Goal: Task Accomplishment & Management: Manage account settings

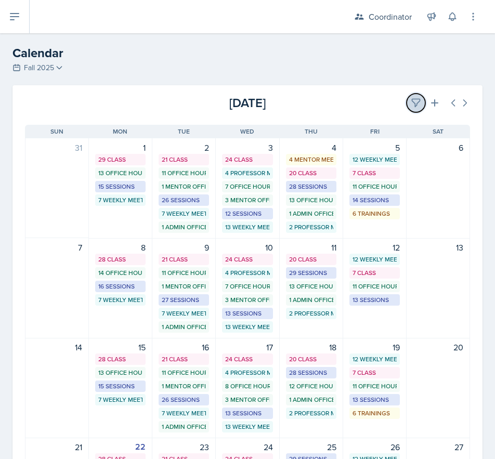
click at [406, 103] on button at bounding box center [415, 103] width 19 height 19
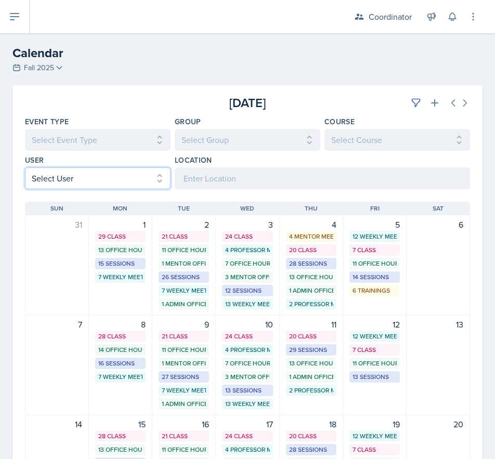
drag, startPoint x: 51, startPoint y: 172, endPoint x: 56, endPoint y: 188, distance: 16.4
click at [51, 172] on select "Select User All [PERSON_NAME] [PERSON_NAME] [PERSON_NAME] [PERSON_NAME] [PERSON…" at bounding box center [97, 178] width 145 height 22
select select "534eb603-9bb9-48b2-8101-ad6bf05d70e0"
click at [25, 167] on select "Select User All [PERSON_NAME] [PERSON_NAME] [PERSON_NAME] [PERSON_NAME] [PERSON…" at bounding box center [97, 178] width 145 height 22
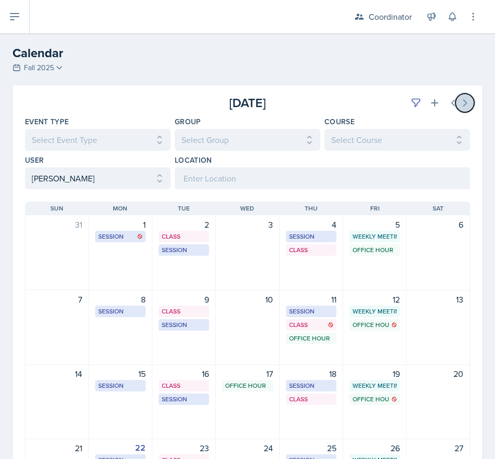
click at [463, 100] on button at bounding box center [464, 103] width 19 height 19
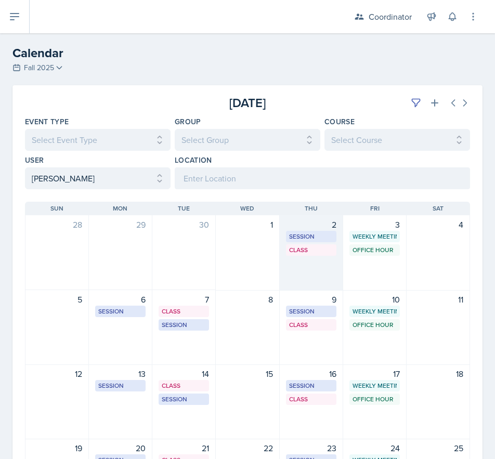
click at [308, 269] on div "2 Session OKT N326 8:30 AM - 9:30 AM Class OKT S105 9:40 AM - 11:00 AM" at bounding box center [310, 252] width 63 height 75
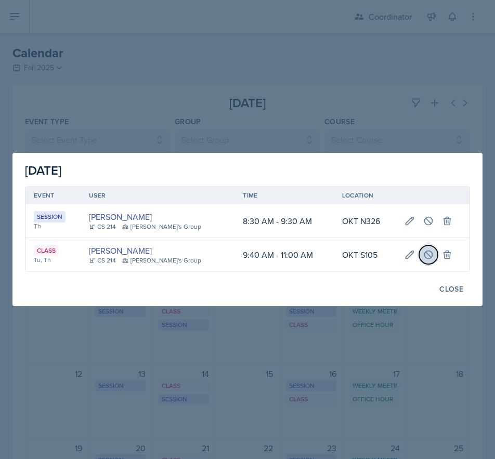
click at [424, 256] on icon at bounding box center [428, 254] width 8 height 8
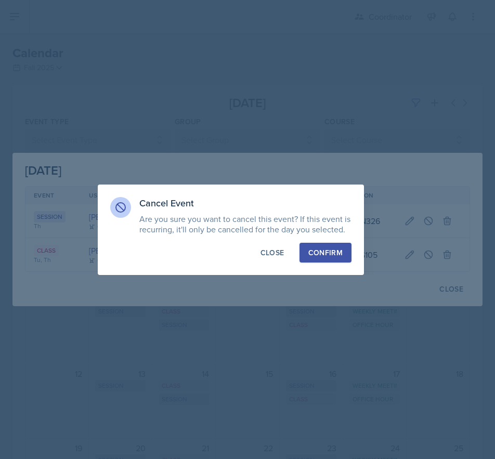
click at [316, 253] on div "Confirm" at bounding box center [325, 252] width 34 height 10
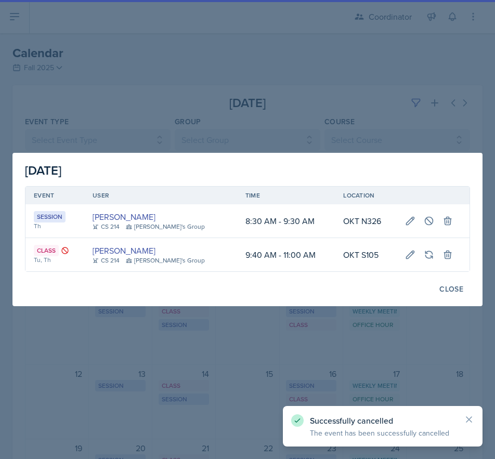
click at [236, 84] on div at bounding box center [247, 229] width 495 height 459
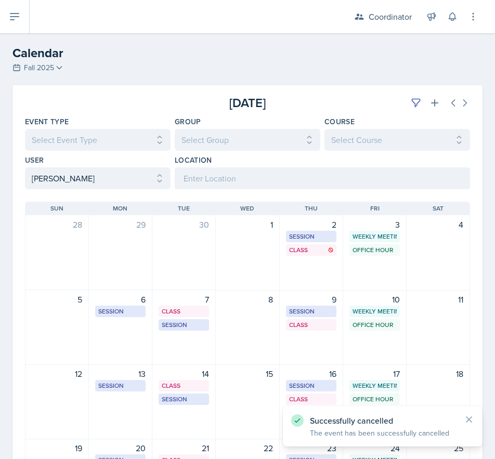
click at [49, 194] on div "[DATE] Sun [DATE] Mon [DATE] Tue [DATE] Wed [DATE] Thu [DATE] Fri [DATE] Sat 28…" at bounding box center [247, 394] width 470 height 411
click at [52, 185] on select "Select User All [PERSON_NAME] [PERSON_NAME] [PERSON_NAME] [PERSON_NAME] [PERSON…" at bounding box center [97, 178] width 145 height 22
click at [25, 167] on select "Select User All [PERSON_NAME] [PERSON_NAME] [PERSON_NAME] [PERSON_NAME] [PERSON…" at bounding box center [97, 178] width 145 height 22
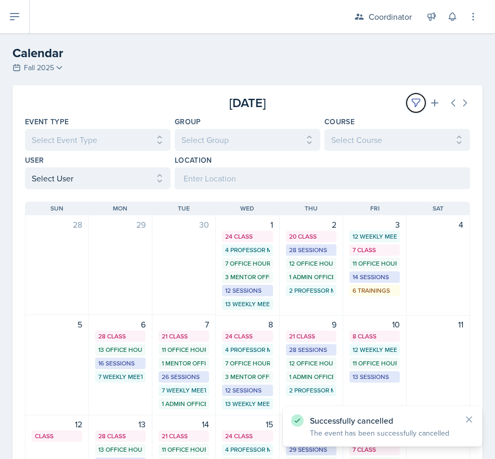
drag, startPoint x: 404, startPoint y: 106, endPoint x: 393, endPoint y: 106, distance: 11.4
click at [410, 106] on icon at bounding box center [415, 103] width 10 height 10
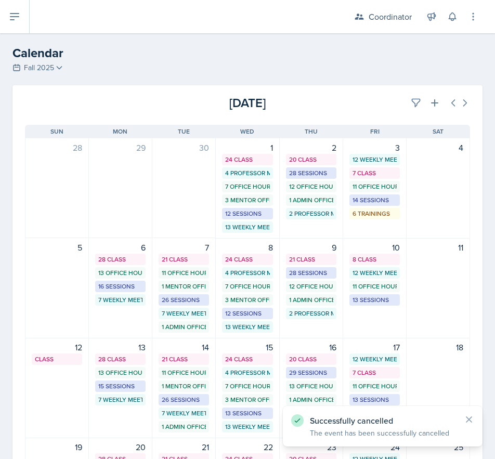
click at [367, 105] on div "[DATE]" at bounding box center [396, 103] width 148 height 19
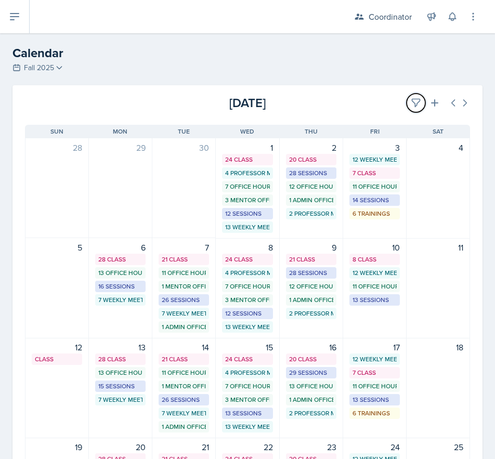
click at [406, 101] on button at bounding box center [415, 103] width 19 height 19
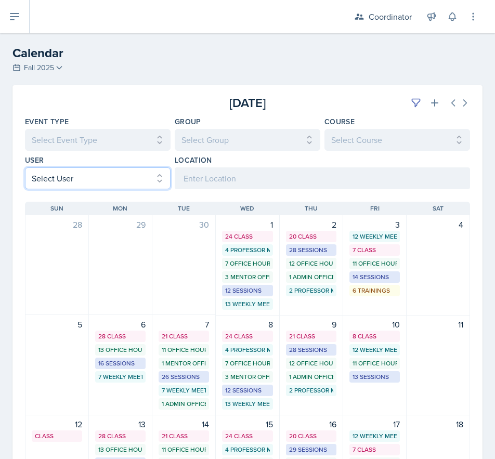
drag, startPoint x: 44, startPoint y: 174, endPoint x: 61, endPoint y: 189, distance: 22.8
click at [44, 174] on select "Select User All [PERSON_NAME] [PERSON_NAME] [PERSON_NAME] [PERSON_NAME] [PERSON…" at bounding box center [97, 178] width 145 height 22
select select "d1856357-9834-480d-87c2-432996dcedb6"
click at [25, 167] on select "Select User All [PERSON_NAME] [PERSON_NAME] [PERSON_NAME] [PERSON_NAME] [PERSON…" at bounding box center [97, 178] width 145 height 22
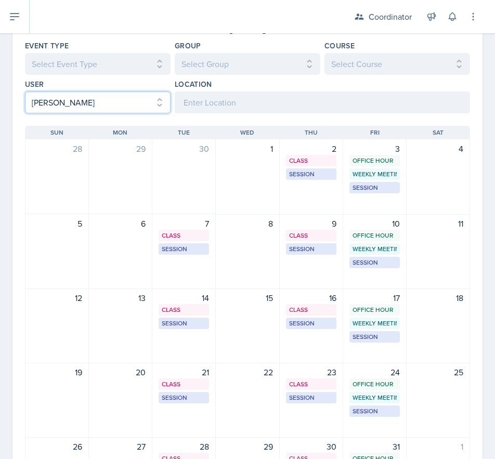
scroll to position [62, 0]
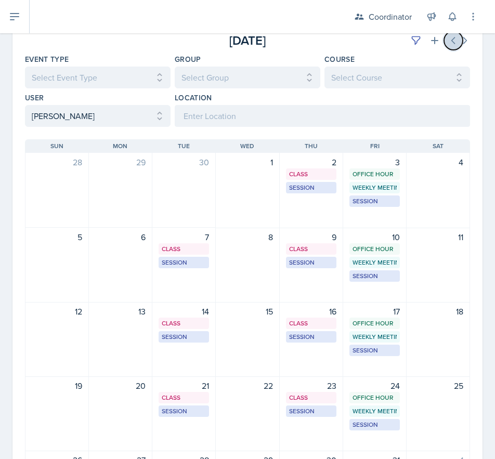
click at [444, 46] on button at bounding box center [453, 40] width 19 height 19
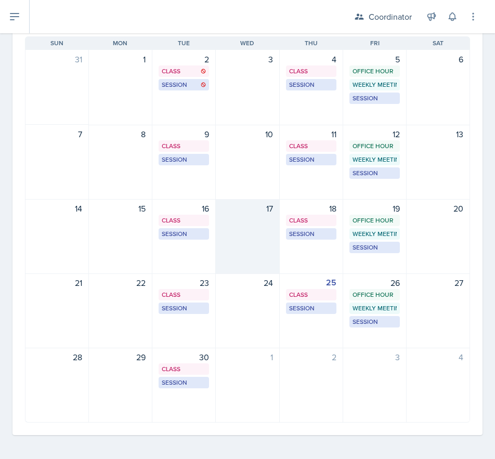
scroll to position [166, 0]
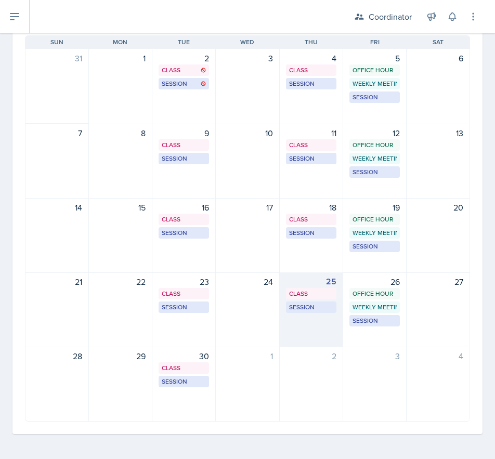
click at [300, 326] on div "25 Class MSB 100 2:40 PM - 4:00 PM Session SST 121 5:00 PM - 6:00 PM" at bounding box center [310, 309] width 63 height 75
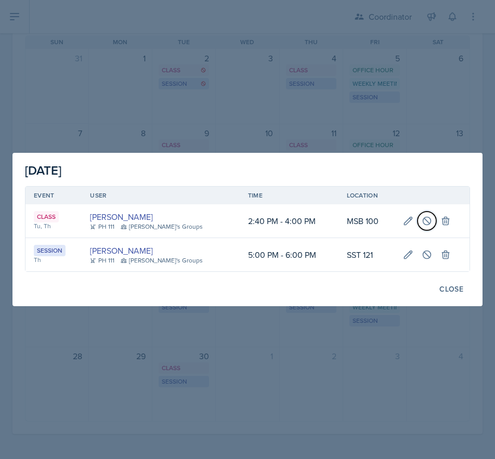
click at [420, 215] on button at bounding box center [426, 220] width 19 height 19
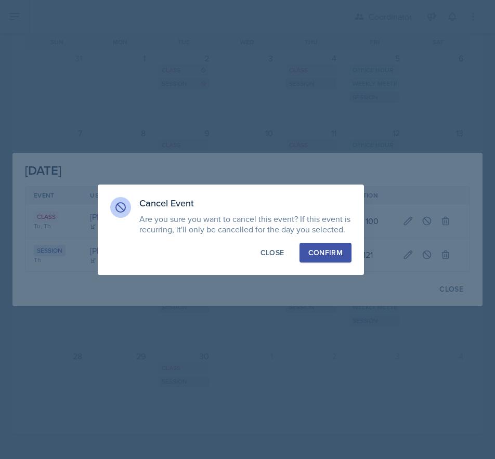
drag, startPoint x: 313, startPoint y: 252, endPoint x: 333, endPoint y: 252, distance: 20.3
click at [313, 252] on div "Confirm" at bounding box center [325, 252] width 34 height 10
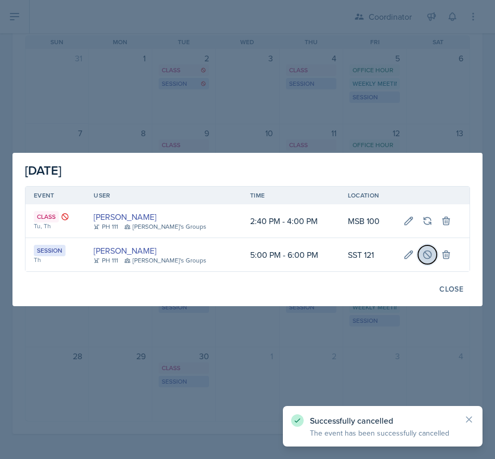
click at [422, 257] on icon at bounding box center [427, 254] width 10 height 10
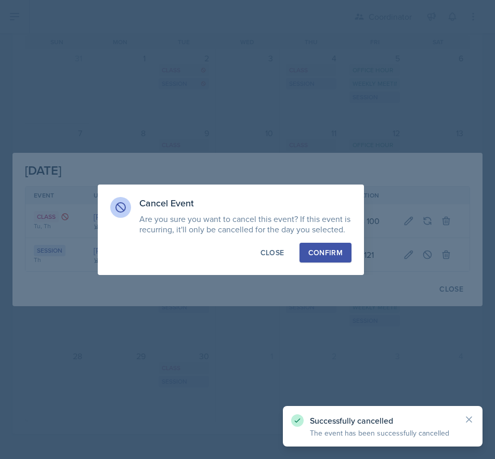
click at [311, 250] on div "Confirm" at bounding box center [325, 252] width 34 height 10
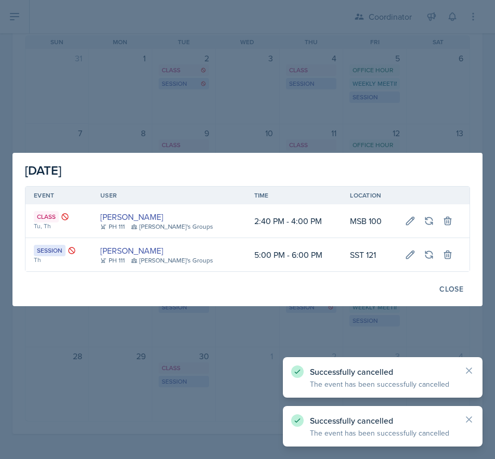
click at [134, 366] on div at bounding box center [247, 229] width 495 height 459
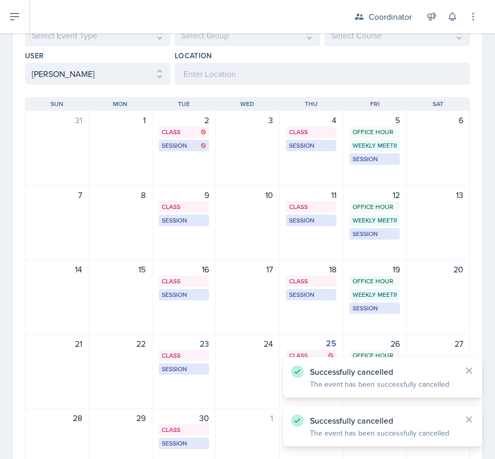
scroll to position [0, 0]
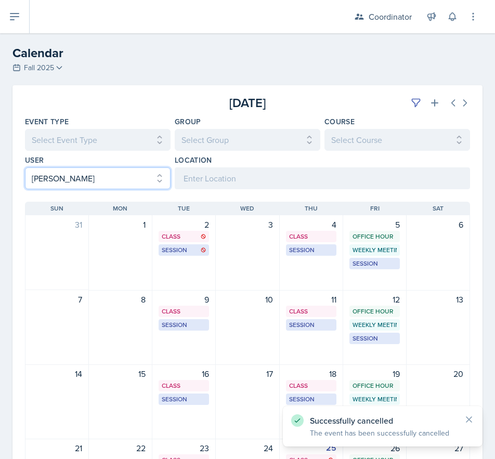
drag, startPoint x: 73, startPoint y: 179, endPoint x: 72, endPoint y: 186, distance: 6.8
click at [73, 179] on select "Select User All [PERSON_NAME] [PERSON_NAME] [PERSON_NAME] [PERSON_NAME] [PERSON…" at bounding box center [97, 178] width 145 height 22
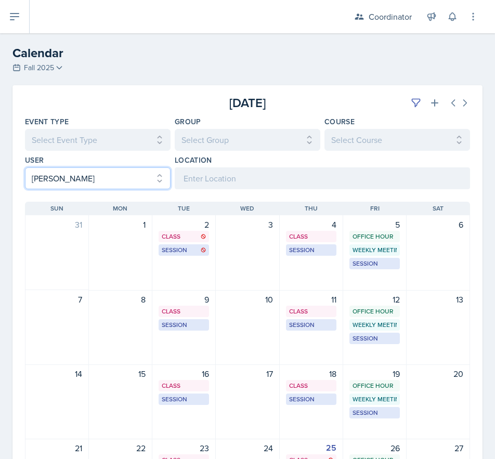
select select
click at [25, 167] on select "Select User All [PERSON_NAME] [PERSON_NAME] [PERSON_NAME] [PERSON_NAME] [PERSON…" at bounding box center [97, 178] width 145 height 22
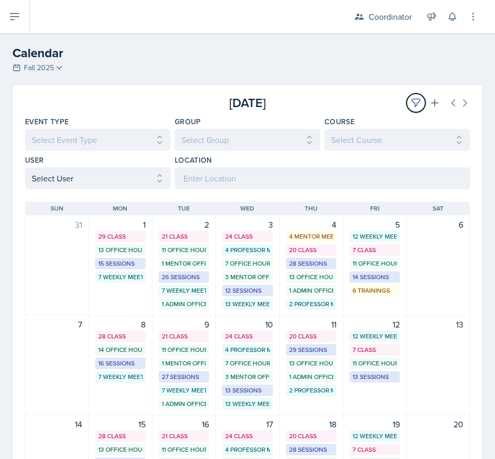
click at [412, 99] on icon at bounding box center [416, 103] width 8 height 8
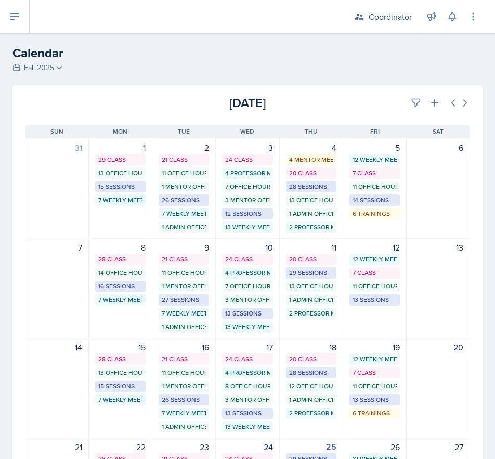
click at [322, 108] on div "[DATE]" at bounding box center [396, 103] width 148 height 19
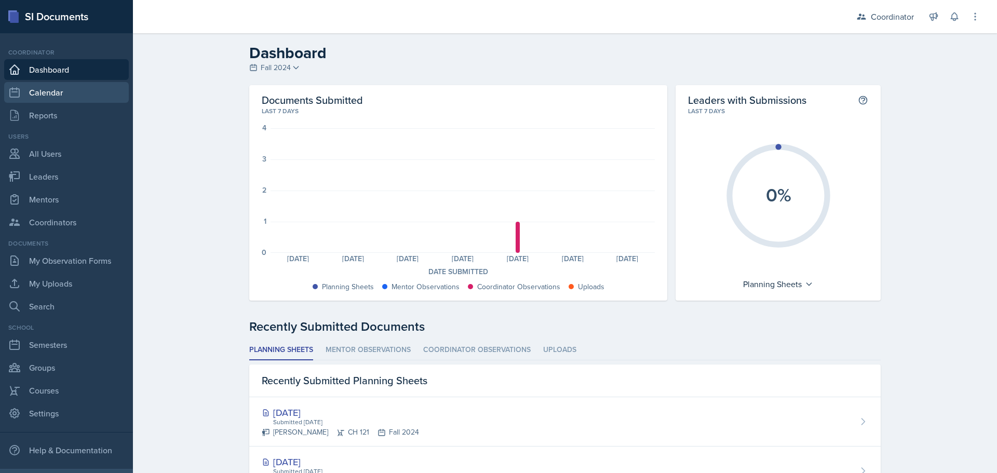
click at [24, 94] on link "Calendar" at bounding box center [66, 92] width 125 height 21
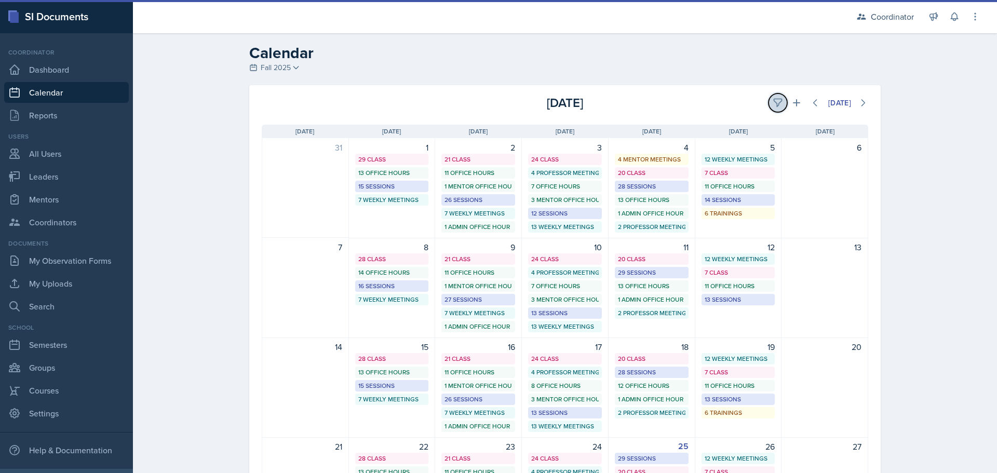
click at [780, 100] on button at bounding box center [778, 103] width 19 height 19
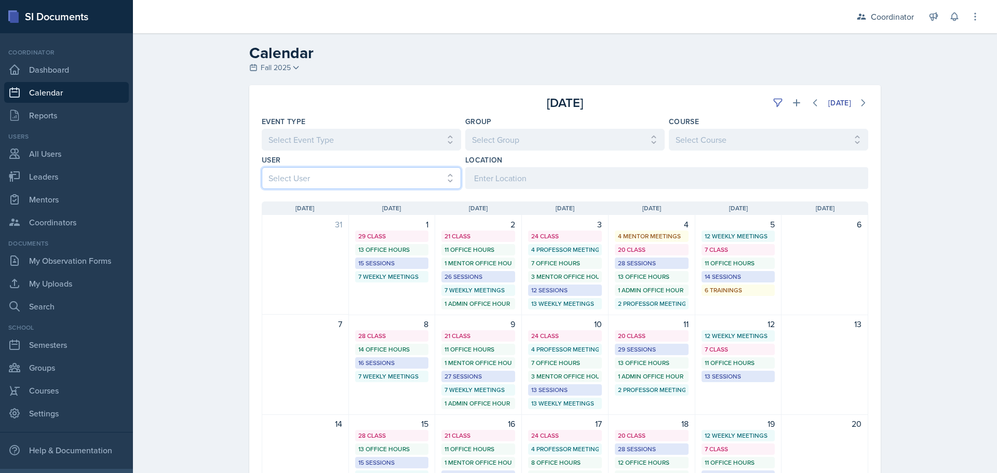
click at [321, 181] on select "Select User All [PERSON_NAME] [PERSON_NAME] [PERSON_NAME] [PERSON_NAME] [PERSON…" at bounding box center [361, 178] width 199 height 22
select select "4ddb0bad-5829-46d2-b018-506f464cdf6a"
click at [262, 167] on select "Select User All [PERSON_NAME] [PERSON_NAME] [PERSON_NAME] [PERSON_NAME] [PERSON…" at bounding box center [361, 178] width 199 height 22
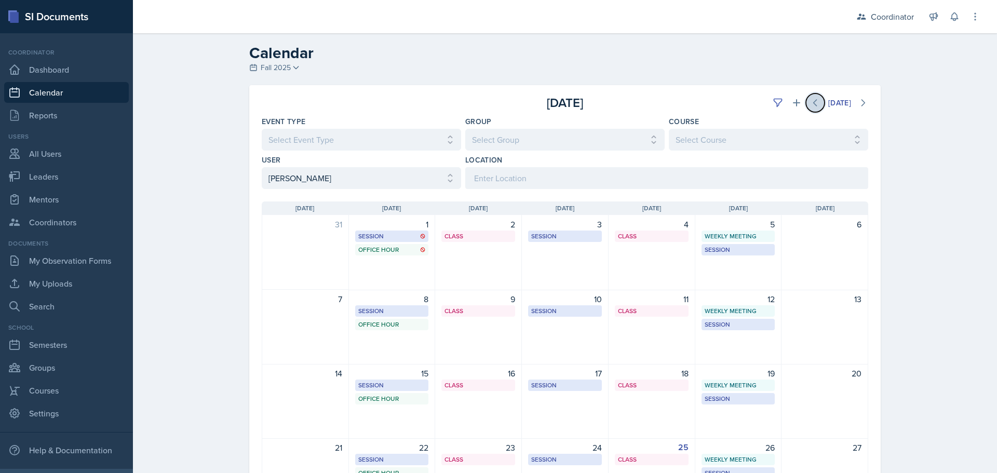
click at [814, 101] on icon at bounding box center [815, 103] width 3 height 6
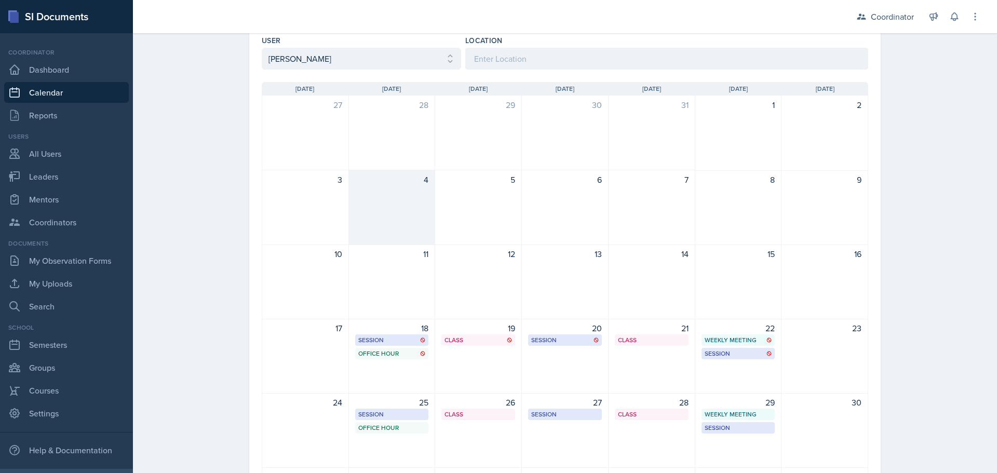
scroll to position [226, 0]
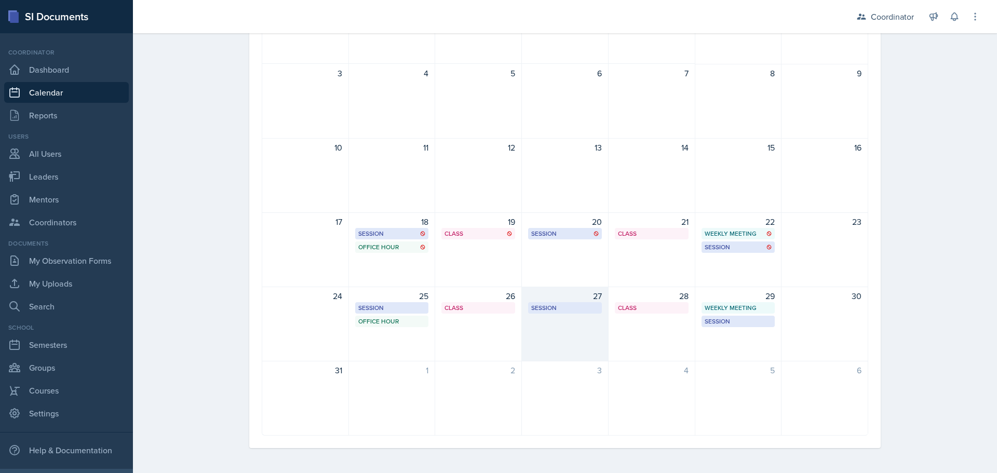
click at [543, 337] on div "27 Session BAB 123 9:30 AM - 10:30 AM" at bounding box center [565, 324] width 87 height 75
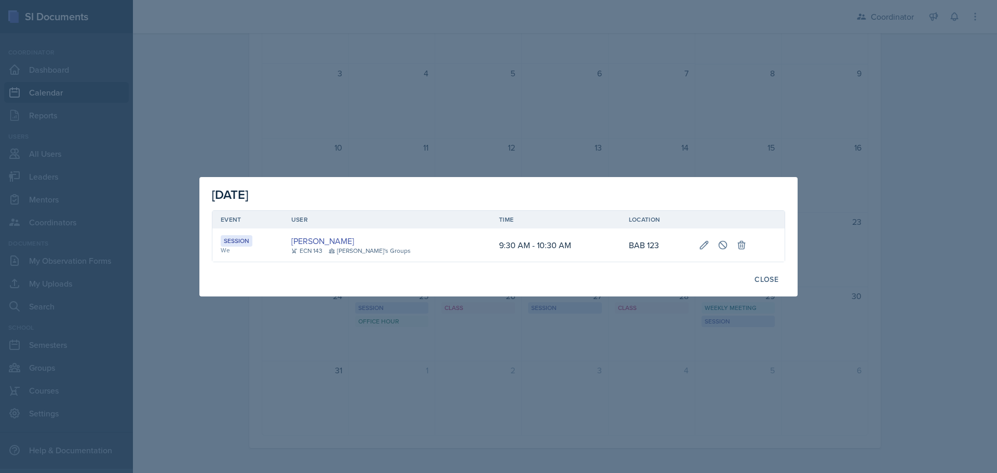
click at [624, 57] on div at bounding box center [498, 236] width 997 height 473
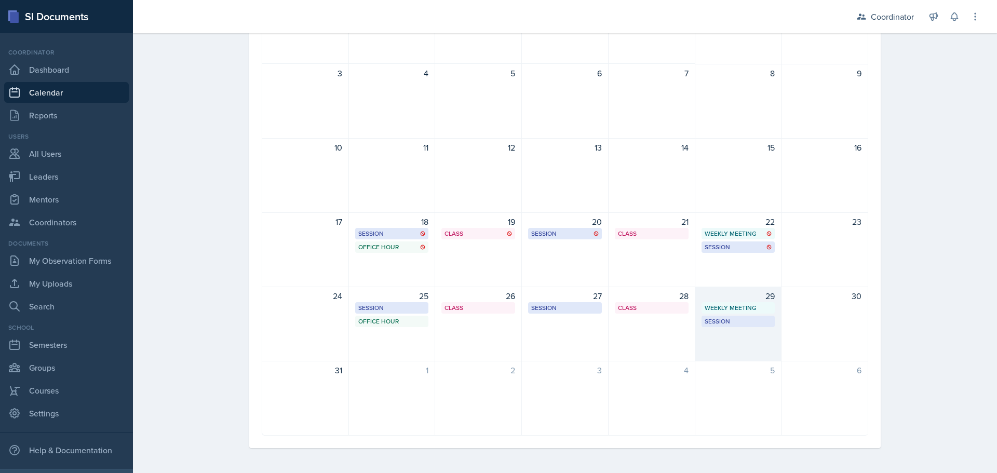
click at [731, 345] on div "29 Weekly Meeting SSC 2:00 PM - 3:00 PM Session BAB 204 12:30 PM - 1:30 PM" at bounding box center [739, 324] width 87 height 75
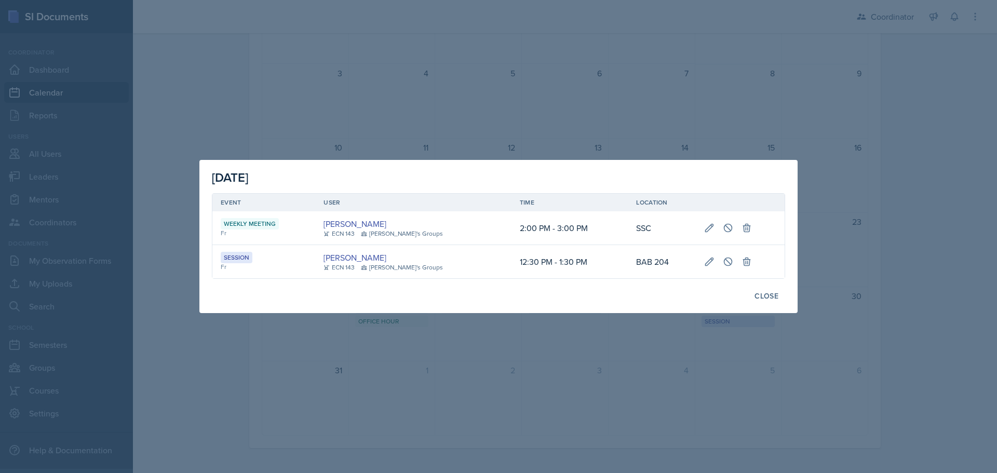
click at [445, 113] on div at bounding box center [498, 236] width 997 height 473
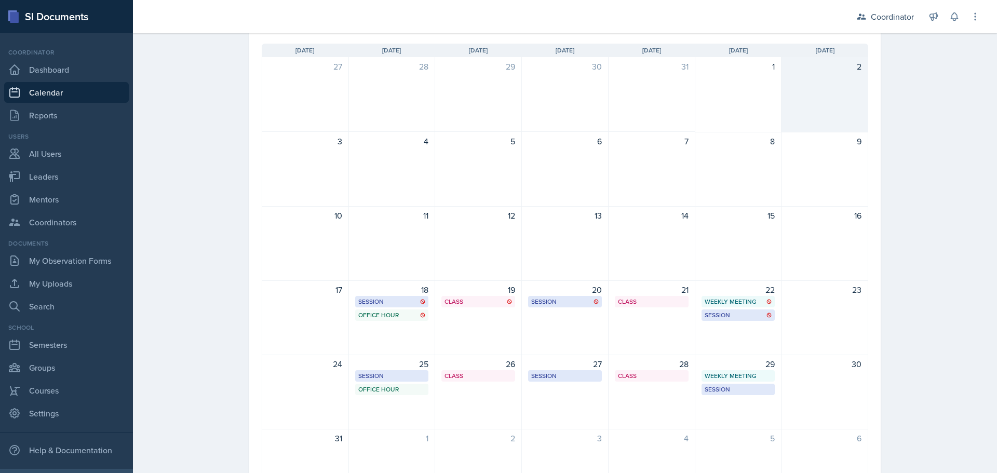
scroll to position [18, 0]
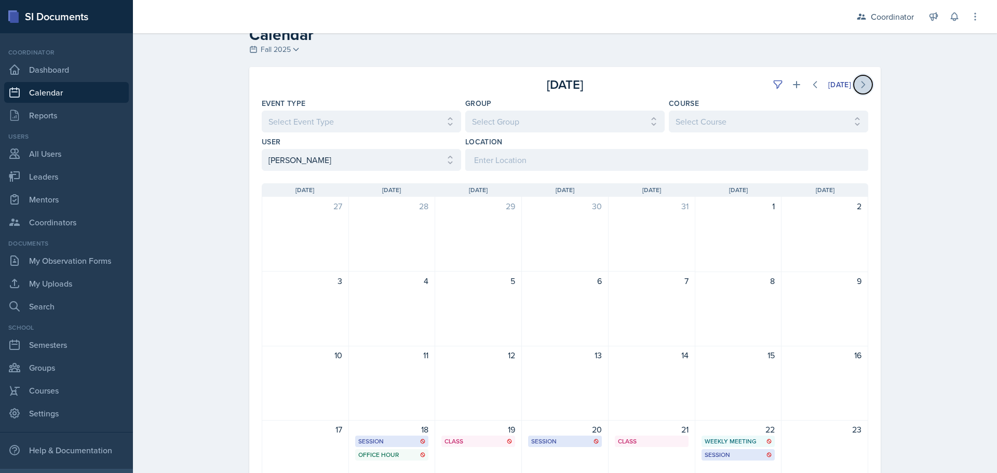
click at [857, 77] on button at bounding box center [863, 84] width 19 height 19
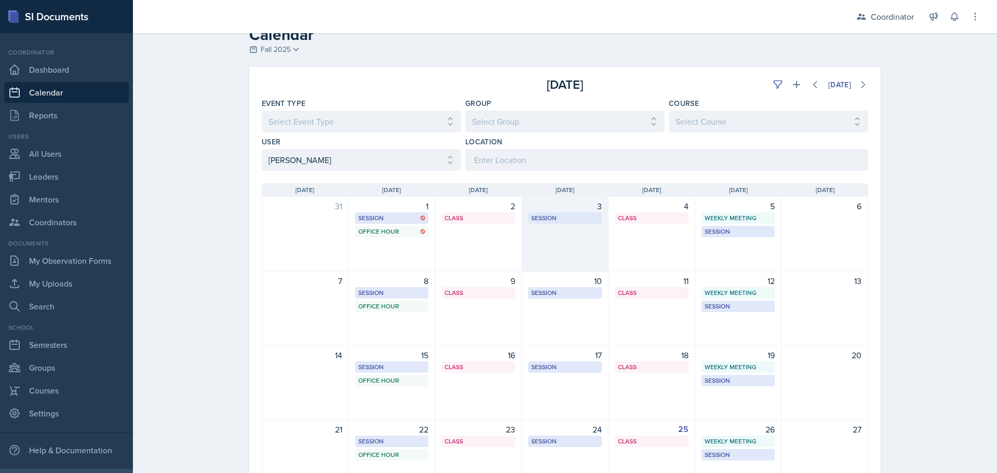
click at [592, 249] on div "3 Session BAB 123 9:30 AM - 10:30 AM" at bounding box center [565, 234] width 87 height 75
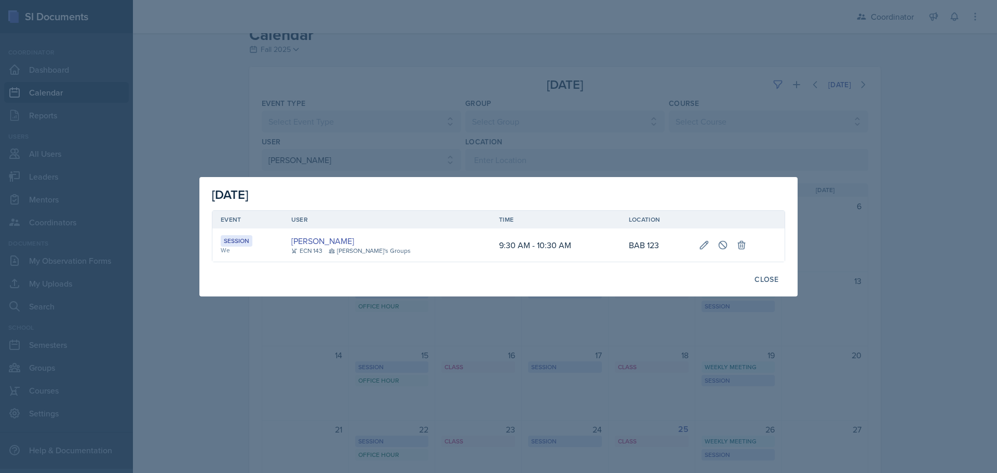
click at [585, 345] on div at bounding box center [498, 236] width 997 height 473
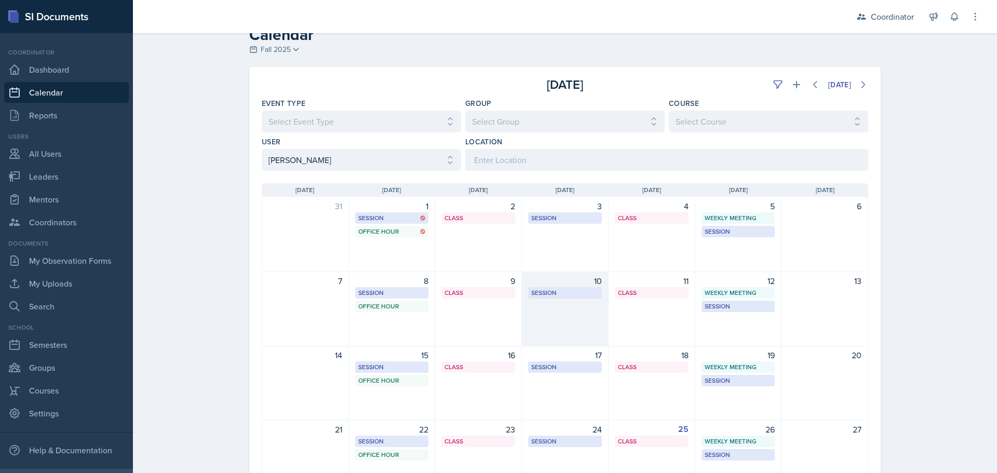
click at [558, 304] on div "10 Session BAB 123 9:30 AM - 10:30 AM" at bounding box center [565, 309] width 87 height 75
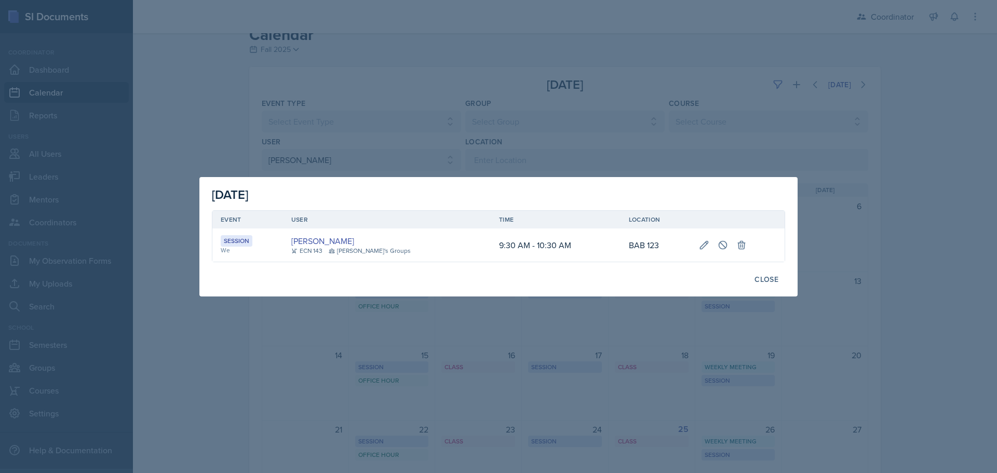
click at [568, 340] on div at bounding box center [498, 236] width 997 height 473
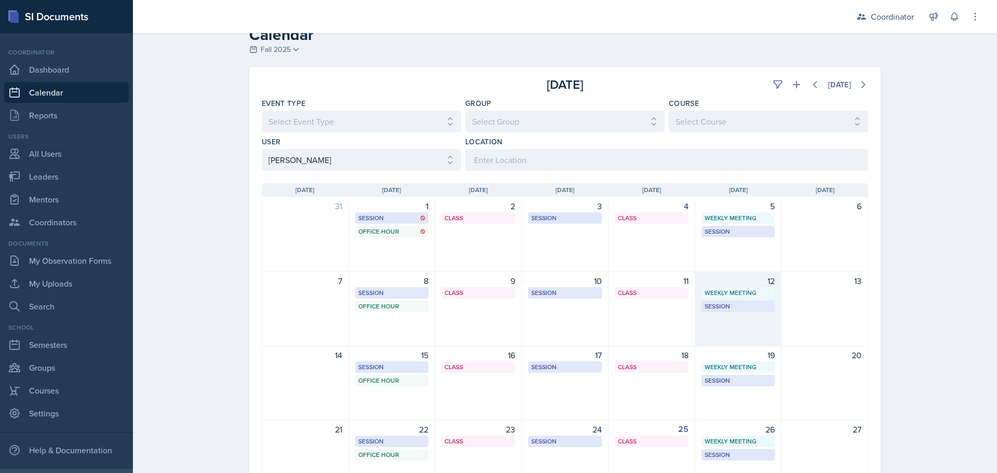
click at [738, 342] on div "12 Weekly Meeting SSC 2:00 PM - 3:00 PM Session BAB 204 12:30 PM - 1:30 PM" at bounding box center [739, 309] width 87 height 75
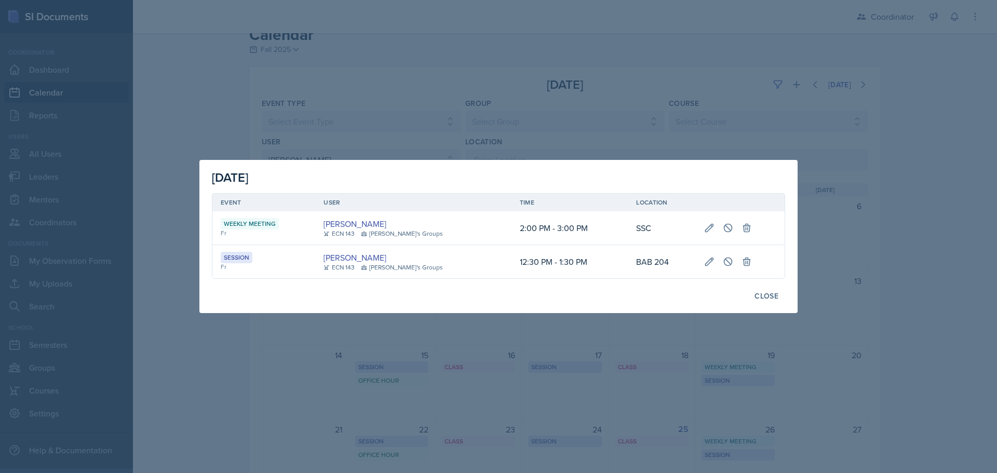
click at [324, 370] on div at bounding box center [498, 236] width 997 height 473
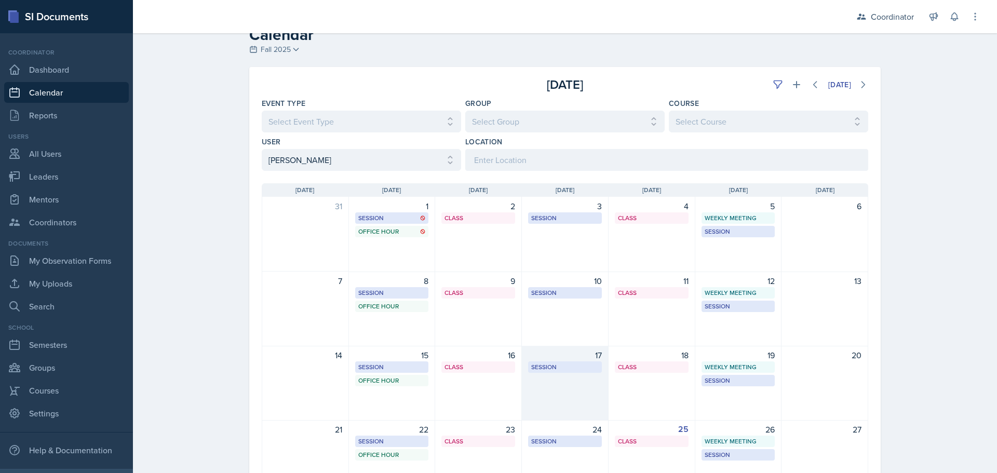
click at [555, 395] on div "17 Session BAB 123 9:30 AM - 10:30 AM" at bounding box center [565, 383] width 87 height 75
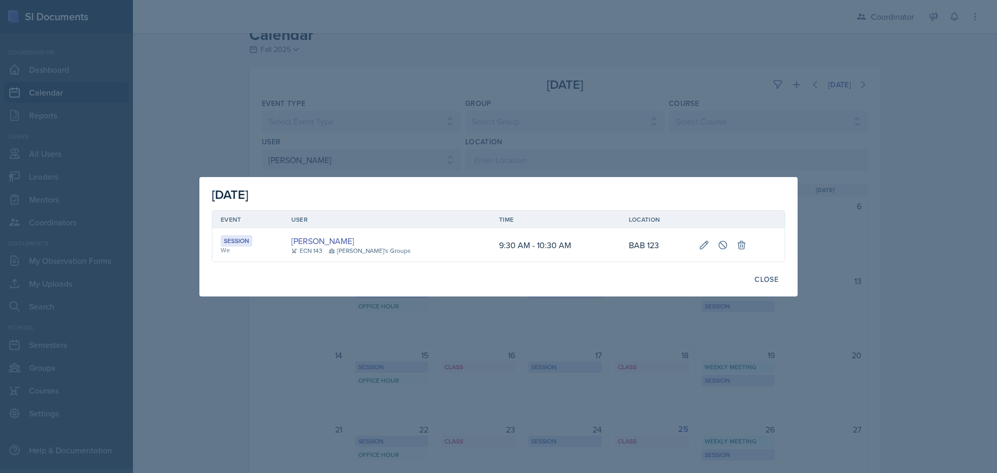
drag, startPoint x: 336, startPoint y: 428, endPoint x: 338, endPoint y: 423, distance: 5.8
click at [336, 426] on div at bounding box center [498, 236] width 997 height 473
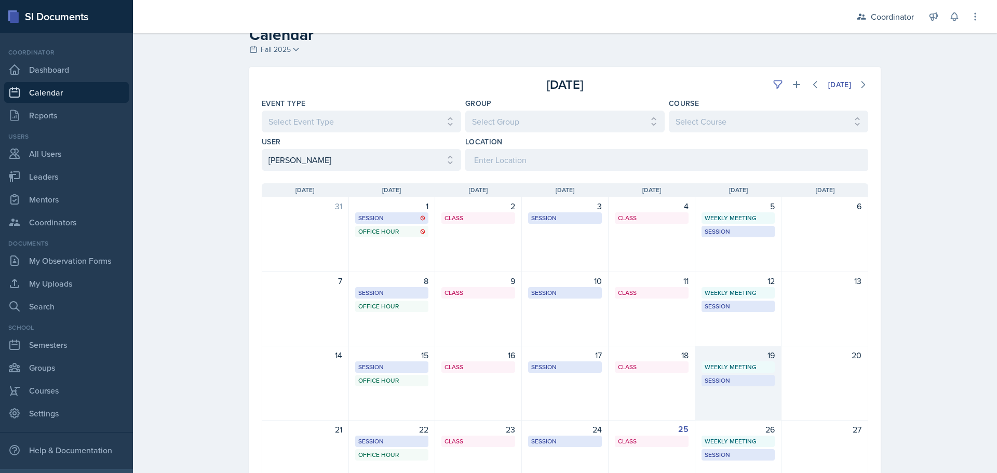
click at [734, 411] on div "19 Weekly Meeting SSC 2:00 PM - 3:00 PM Session BAB 204 12:30 PM - 1:30 PM" at bounding box center [739, 383] width 87 height 75
